Goal: Check status

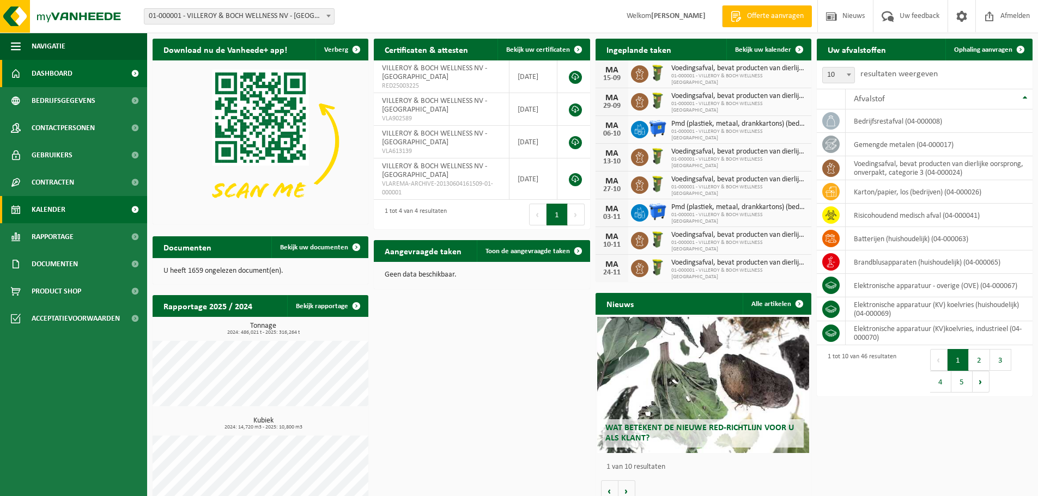
click at [52, 208] on span "Kalender" at bounding box center [49, 209] width 34 height 27
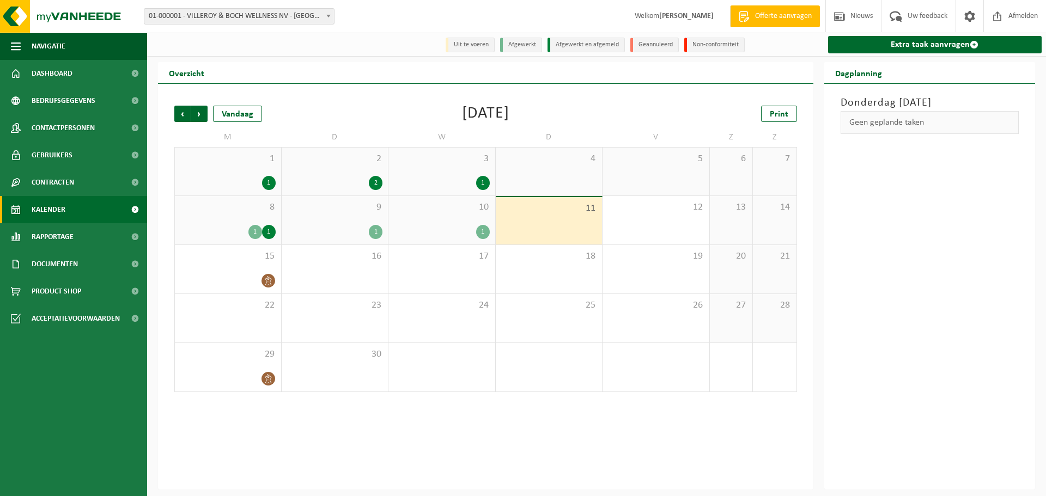
click at [480, 232] on div "1" at bounding box center [483, 232] width 14 height 14
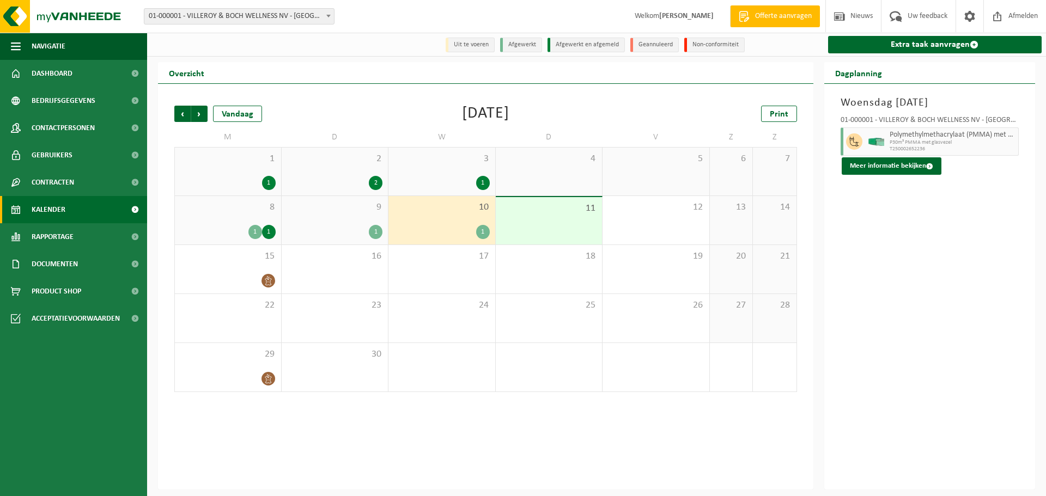
click at [374, 229] on div "1" at bounding box center [376, 232] width 14 height 14
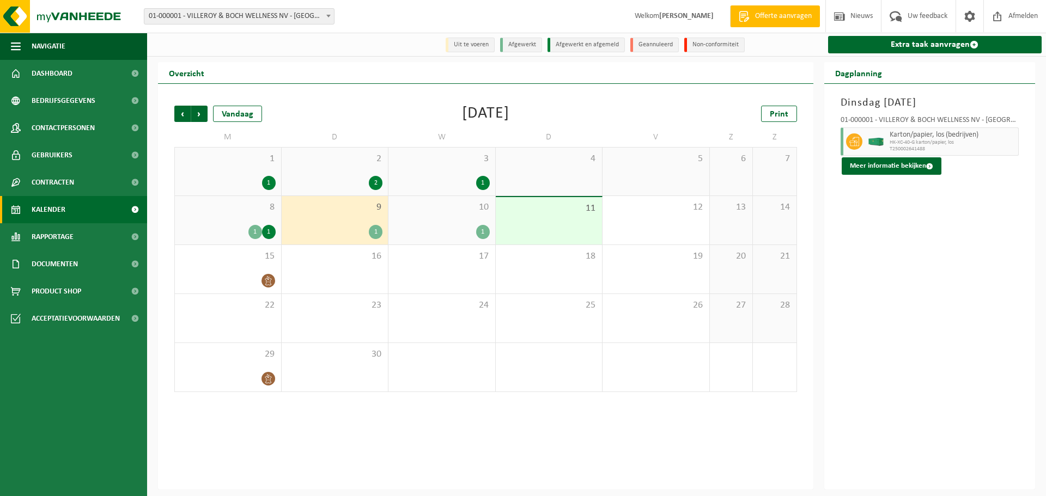
click at [266, 221] on div "8 1 1" at bounding box center [228, 220] width 106 height 48
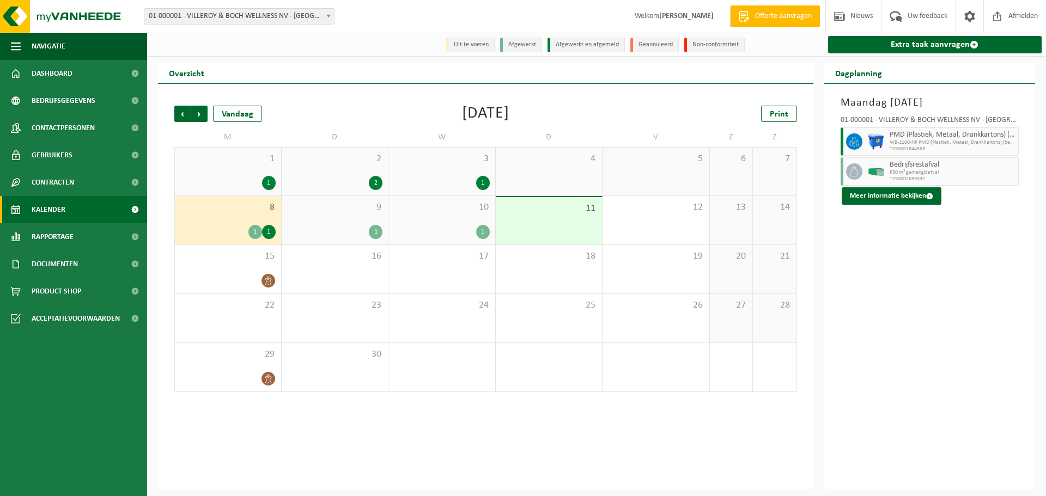
click at [462, 229] on div "1" at bounding box center [442, 232] width 96 height 14
